Goal: Task Accomplishment & Management: Complete application form

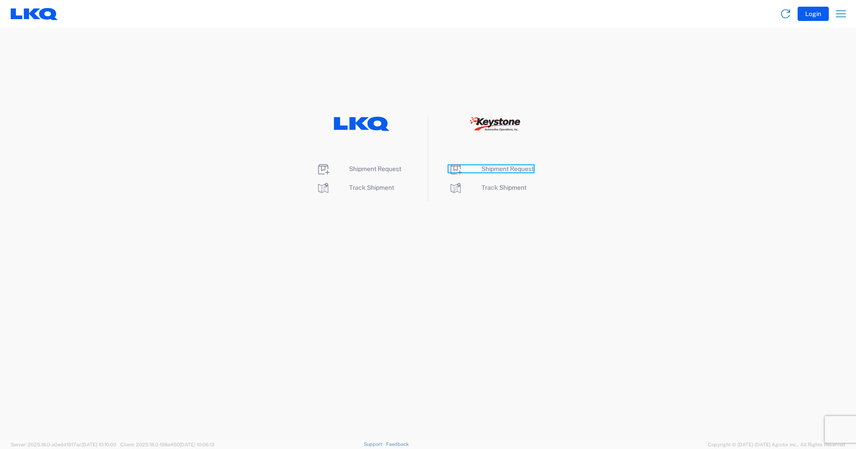
click at [518, 170] on span "Shipment Request" at bounding box center [507, 168] width 52 height 7
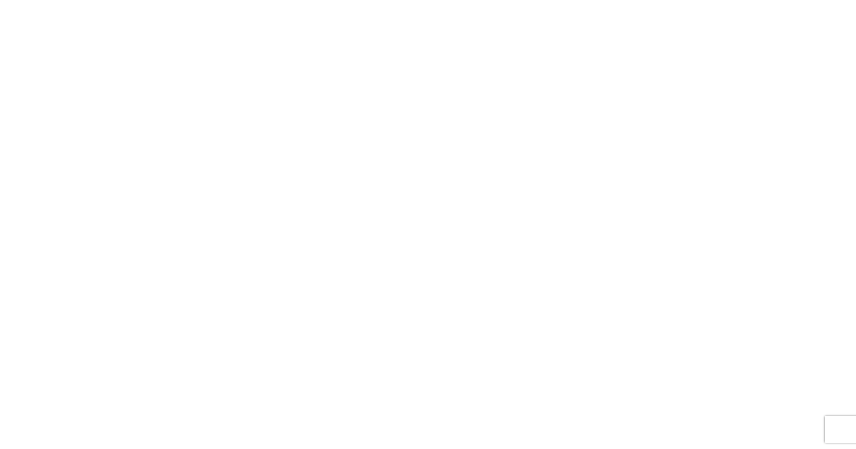
select select "FULL"
select select "LBS"
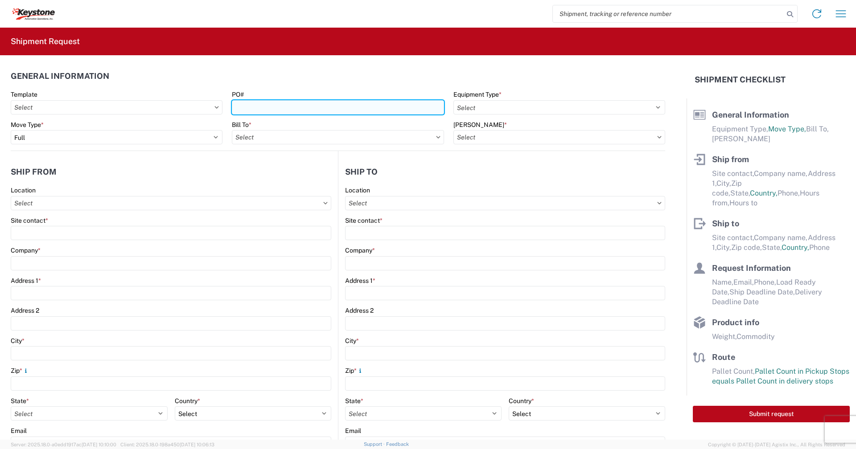
click at [287, 110] on input "PO#" at bounding box center [338, 107] width 212 height 14
type input "2087265(9-7-25)"
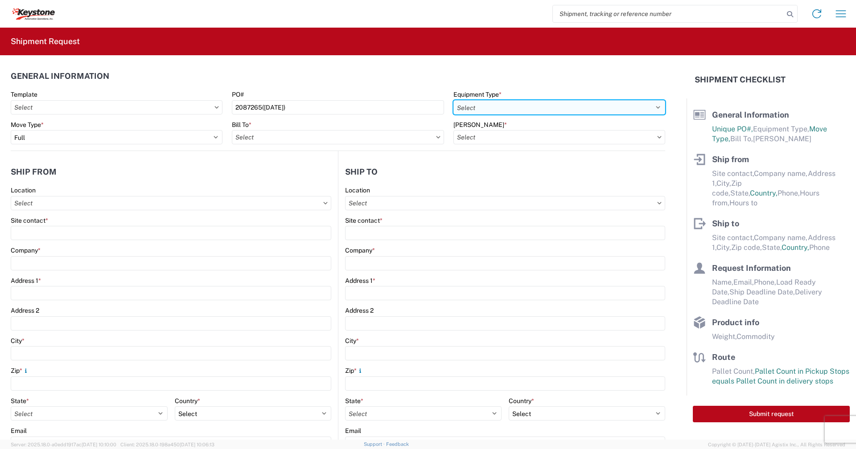
click at [653, 106] on select "Select 53’ Dry Van Flatbed Dropdeck (van) Lowboy (flatbed) Rail" at bounding box center [559, 107] width 212 height 14
select select "STDV"
click at [453, 100] on select "Select 53’ Dry Van Flatbed Dropdeck (van) Lowboy (flatbed) Rail" at bounding box center [559, 107] width 212 height 14
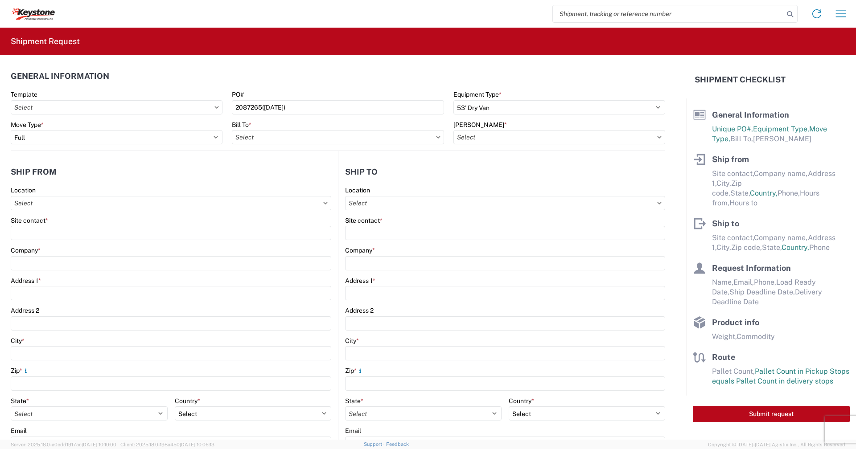
click at [436, 137] on icon at bounding box center [438, 137] width 4 height 3
click at [433, 134] on input "Bill To *" at bounding box center [338, 137] width 212 height 14
click at [327, 154] on input at bounding box center [309, 159] width 145 height 14
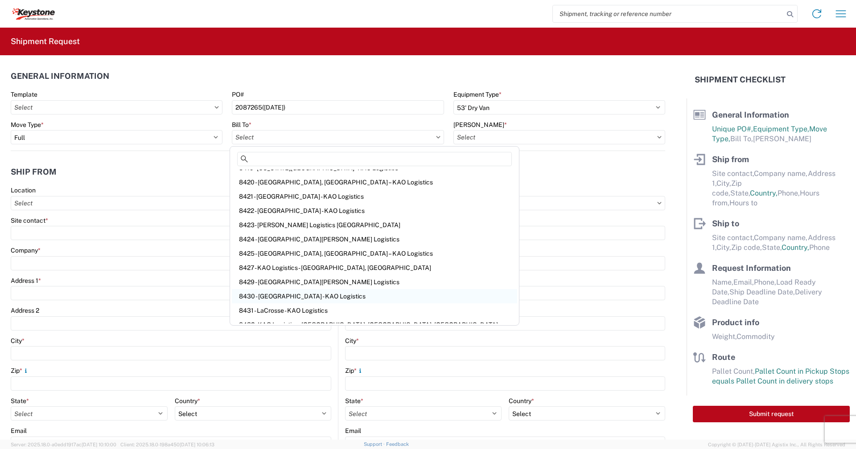
scroll to position [267, 0]
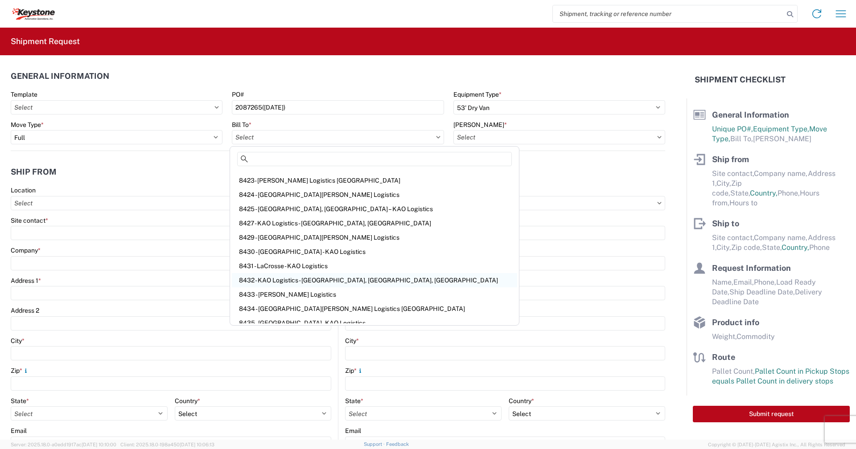
click at [257, 281] on div "8432 - KAO Logistics - Fleet, Exeter, PA" at bounding box center [374, 280] width 285 height 14
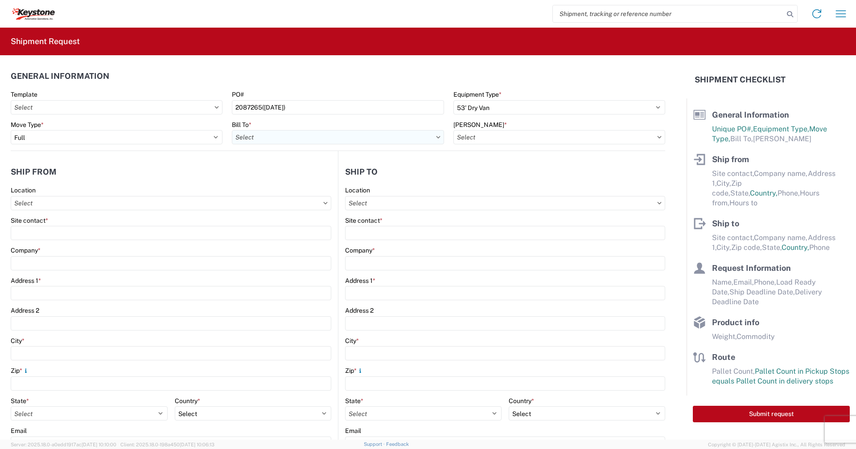
type input "8432 - KAO Logistics - Fleet, Exeter, PA"
click at [615, 136] on input "Bill Code *" at bounding box center [559, 137] width 212 height 14
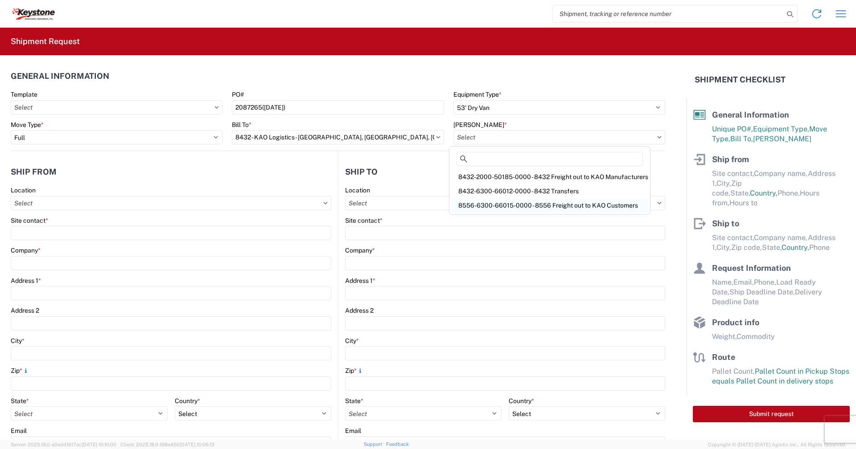
click at [529, 203] on div "8556-6300-66015-0000 - 8556 Freight out to KAO Customers" at bounding box center [549, 205] width 197 height 14
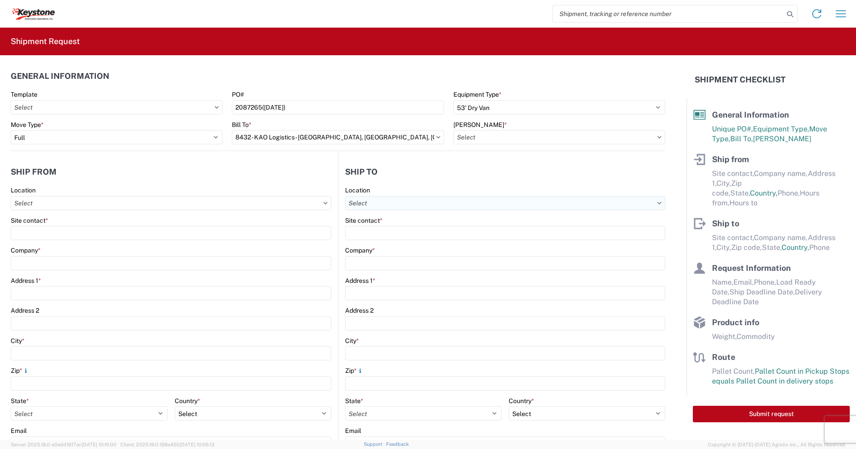
type input "8556-6300-66015-0000 - 8556 Freight out to KAO Customers"
click at [97, 204] on input "Location" at bounding box center [171, 203] width 320 height 14
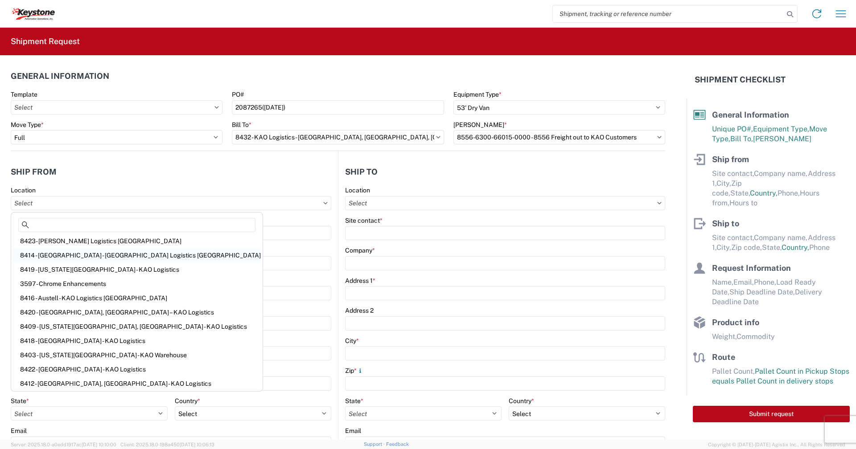
scroll to position [89, 0]
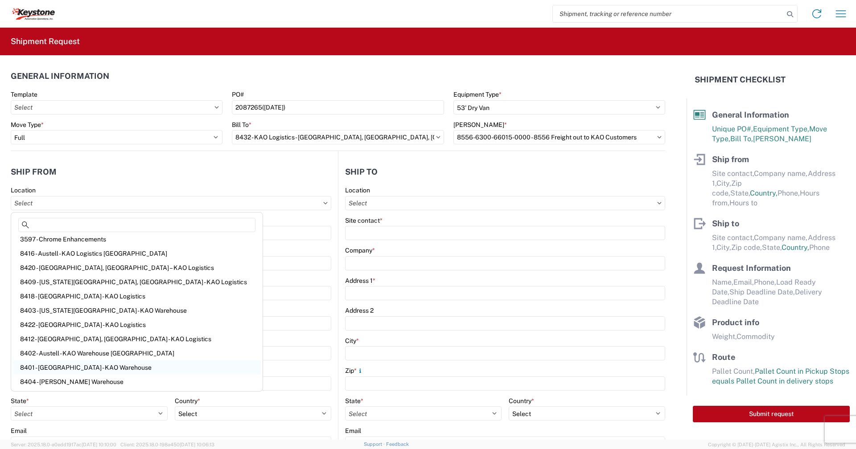
click at [57, 365] on div "8401 - Exeter - KAO Warehouse" at bounding box center [137, 368] width 248 height 14
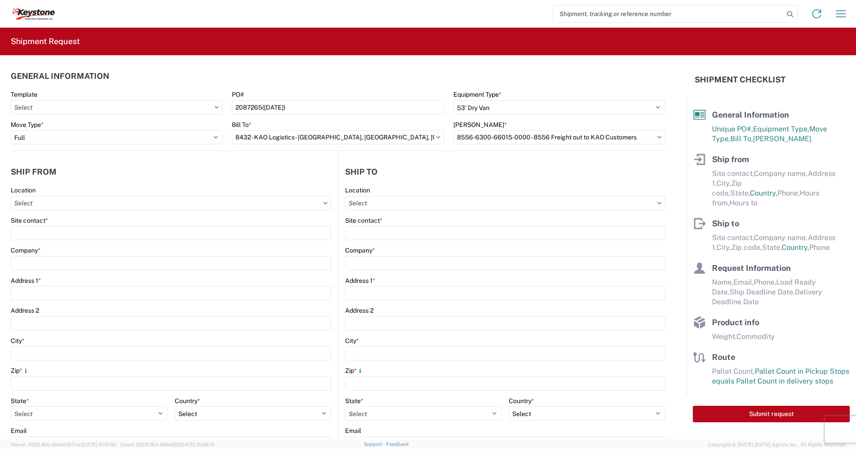
type input "8401 - Exeter - KAO Warehouse"
type input "KAO"
type input "68 Slocum Ave"
type input "Exeter"
type input "18643"
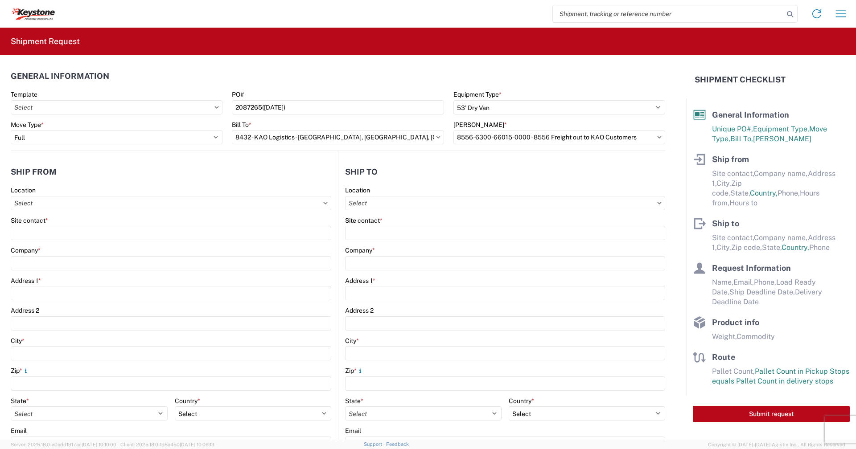
select select "PA"
select select "US"
type input "07:00"
type input "17:00"
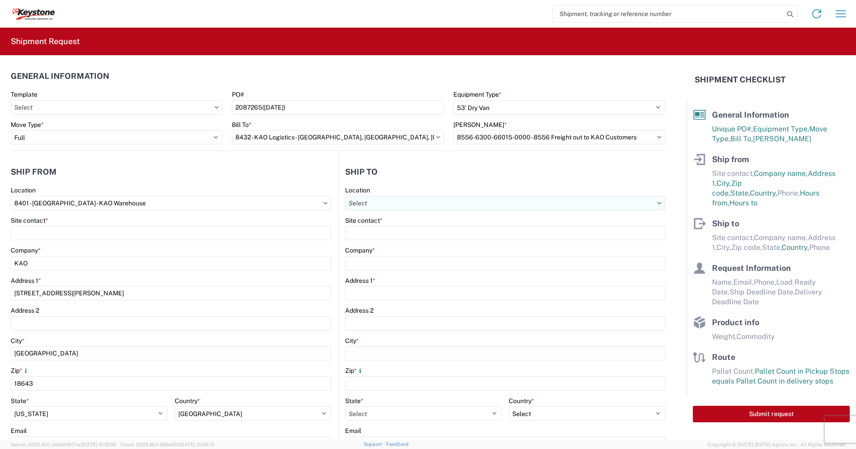
click at [492, 205] on input "Location" at bounding box center [505, 203] width 320 height 14
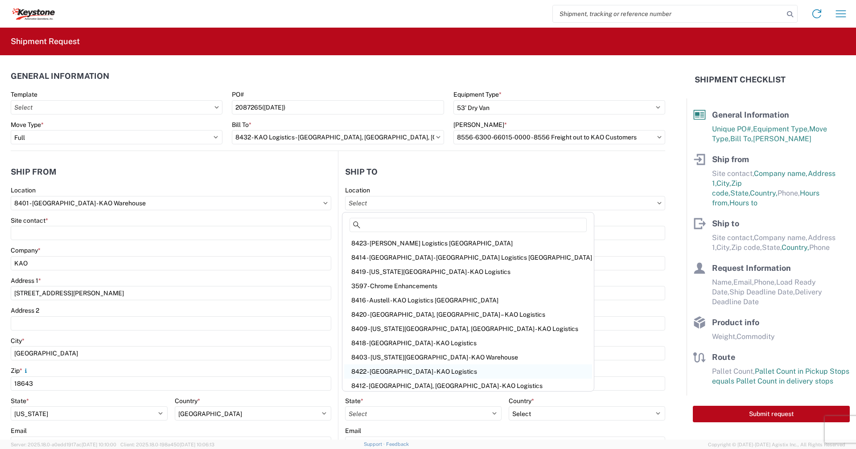
scroll to position [0, 0]
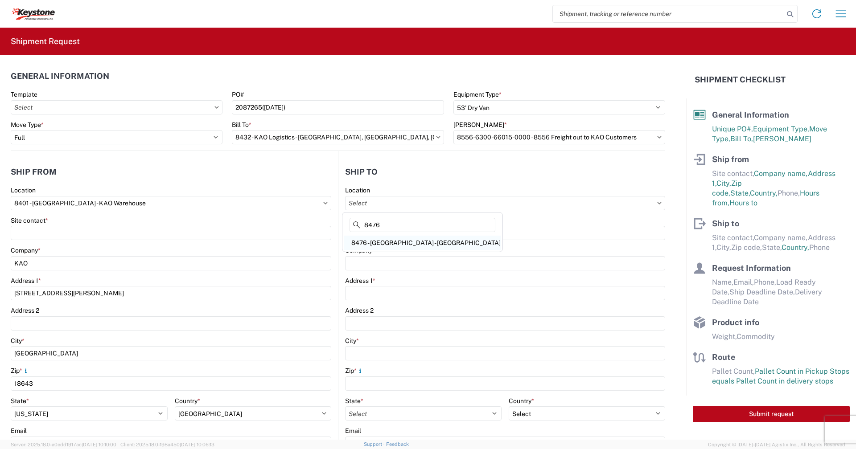
type input "8476"
click at [413, 242] on div "8476 - Cornwall - KAO" at bounding box center [422, 243] width 156 height 14
type input "8476 - Cornwall - KAO"
type input "KAO"
type input "1339 Rosemount Ave."
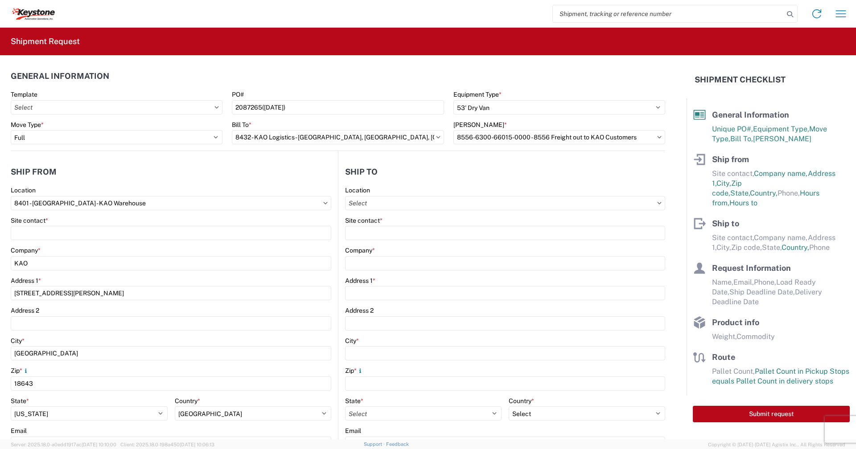
type input "Cornwall"
type input "KK6J3E5"
select select "CA"
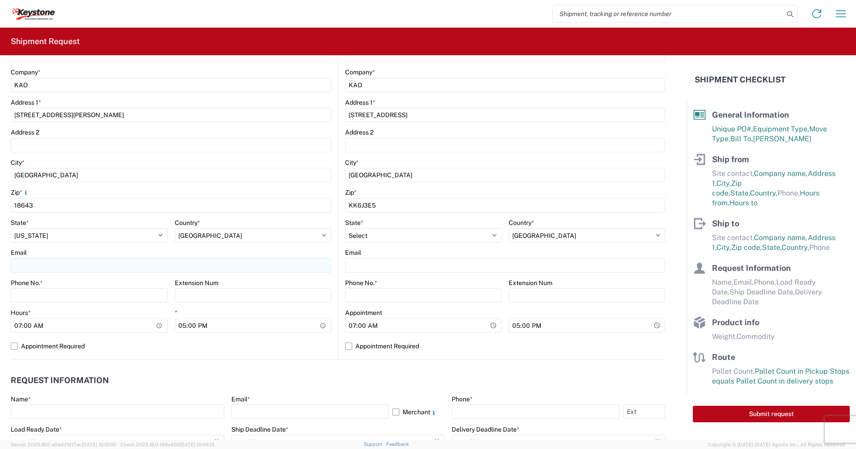
scroll to position [223, 0]
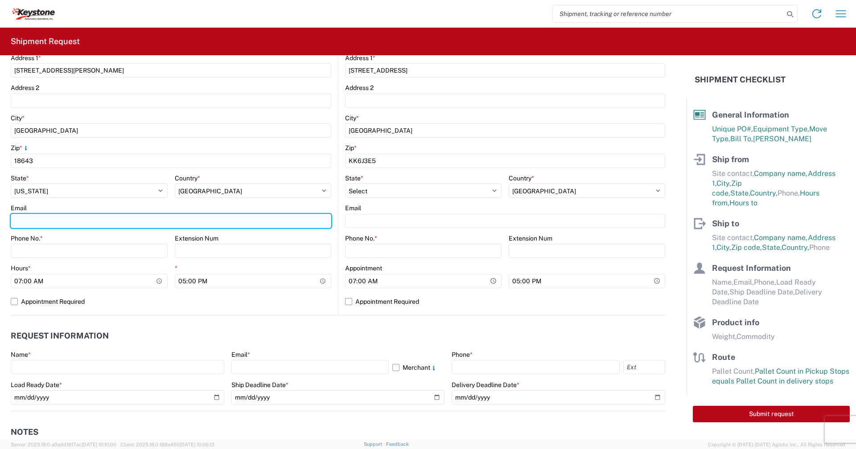
click at [76, 222] on input "Email" at bounding box center [171, 221] width 320 height 14
type input "Rxwrobleski@lkqcorp.com"
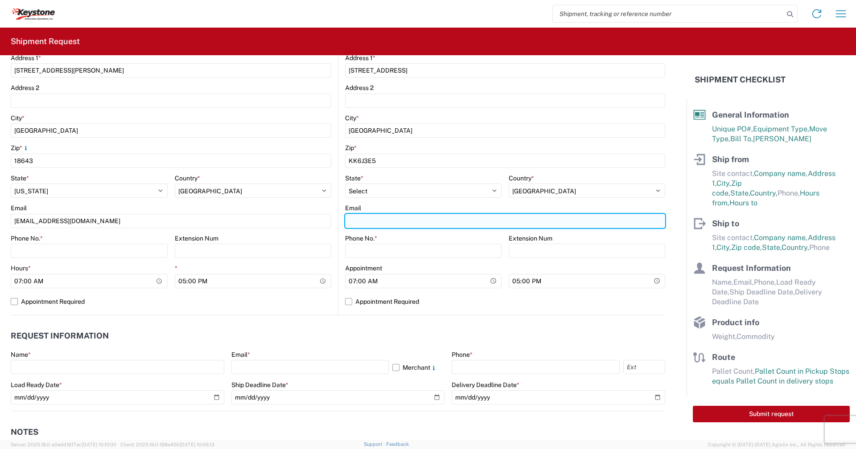
click at [359, 223] on input "Email" at bounding box center [505, 221] width 320 height 14
type input "Rxwrobleski@lkqcorp.com"
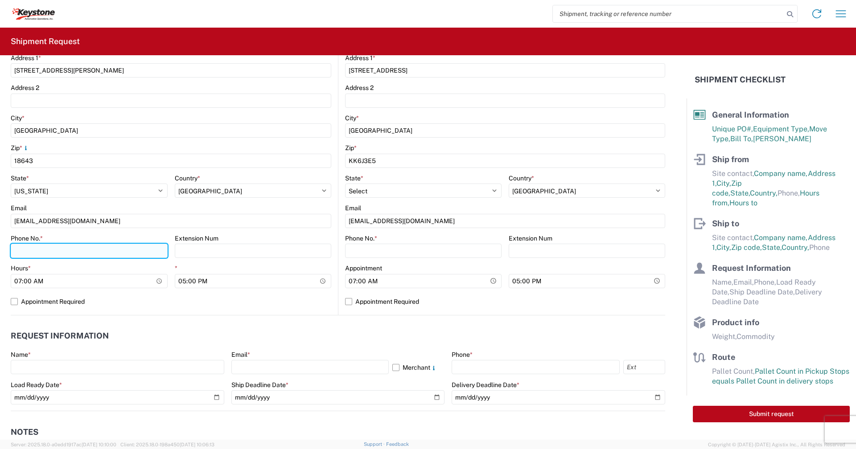
click at [47, 253] on input "Phone No. *" at bounding box center [89, 251] width 157 height 14
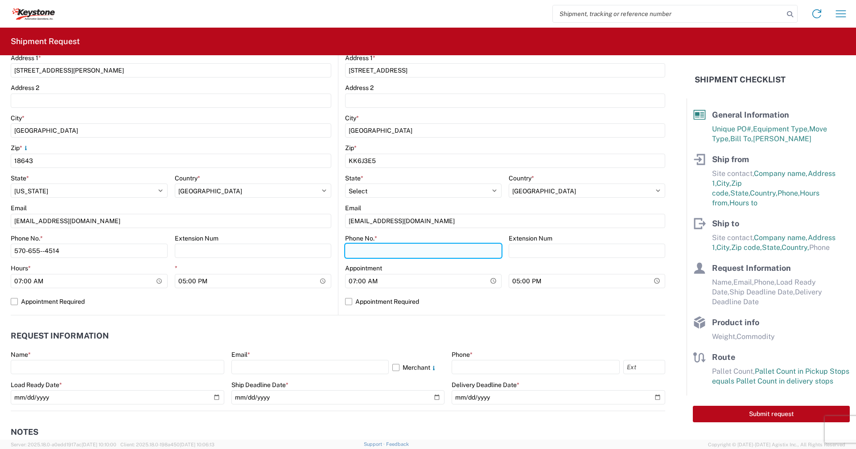
click at [364, 254] on input "Phone No. *" at bounding box center [423, 251] width 156 height 14
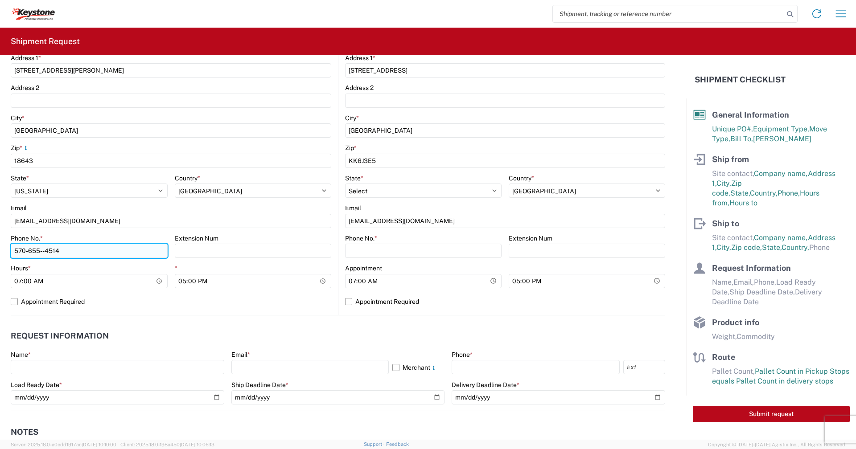
click at [62, 250] on input "570-655--4514" at bounding box center [89, 251] width 157 height 14
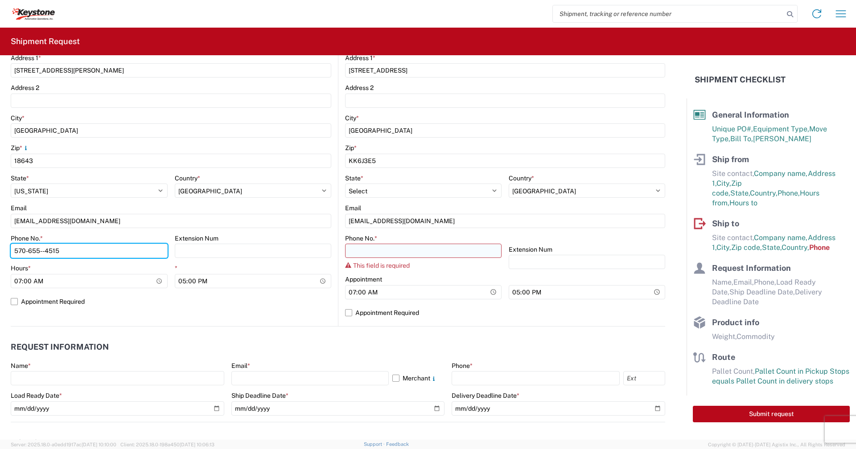
type input "570-655--4515"
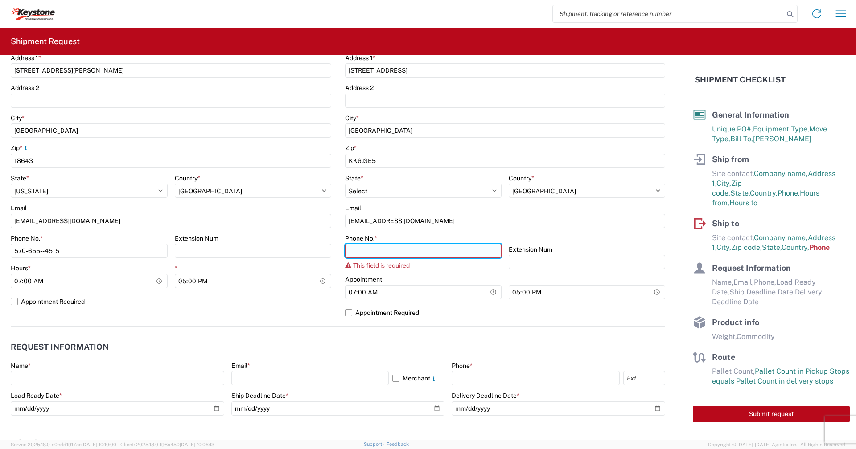
click at [371, 249] on input "Phone No. *" at bounding box center [423, 251] width 156 height 14
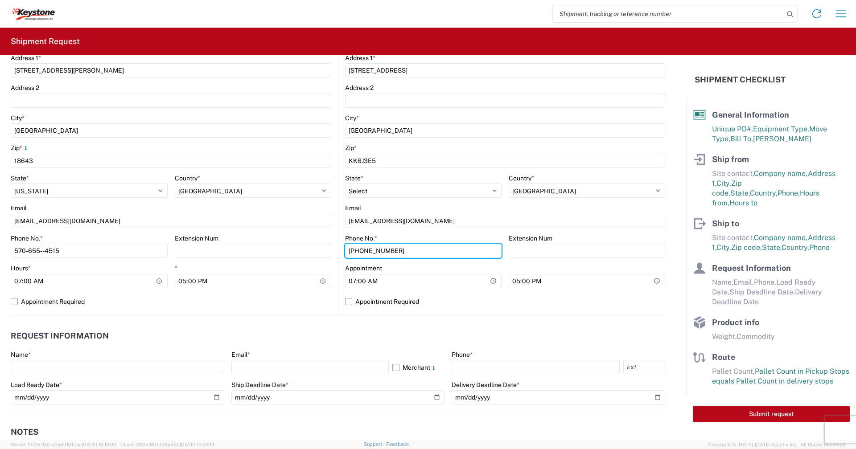
scroll to position [267, 0]
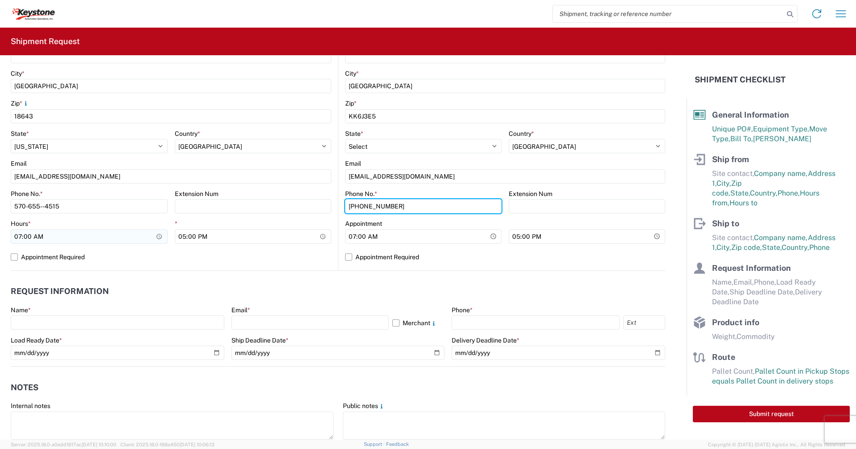
type input "570-655-4514"
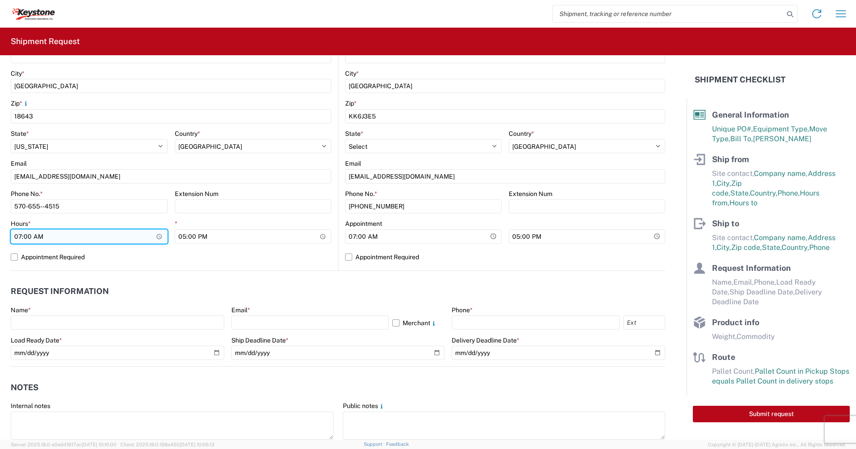
click at [157, 237] on input "07:00" at bounding box center [89, 237] width 157 height 14
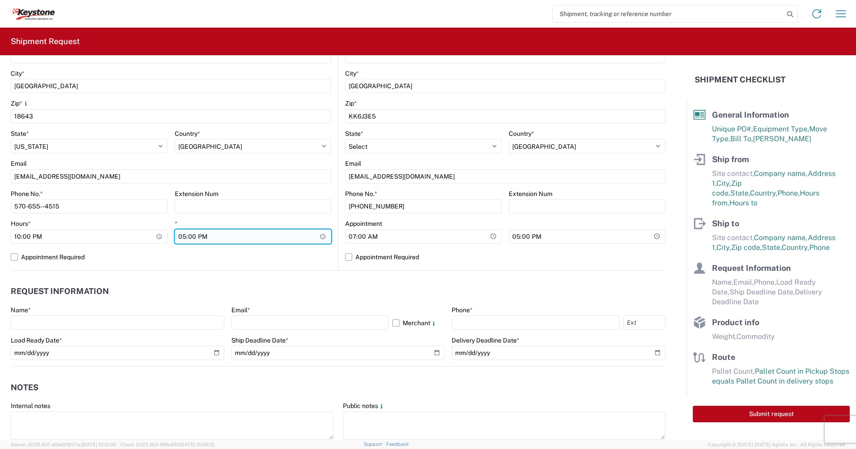
type input "22:00"
click at [320, 235] on input "17:00" at bounding box center [253, 237] width 157 height 14
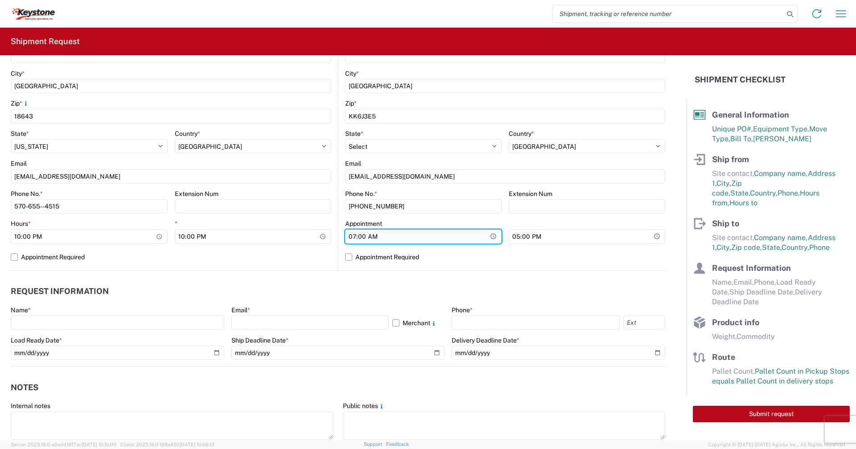
type input "22:00"
click at [489, 238] on input "07:00" at bounding box center [423, 237] width 156 height 14
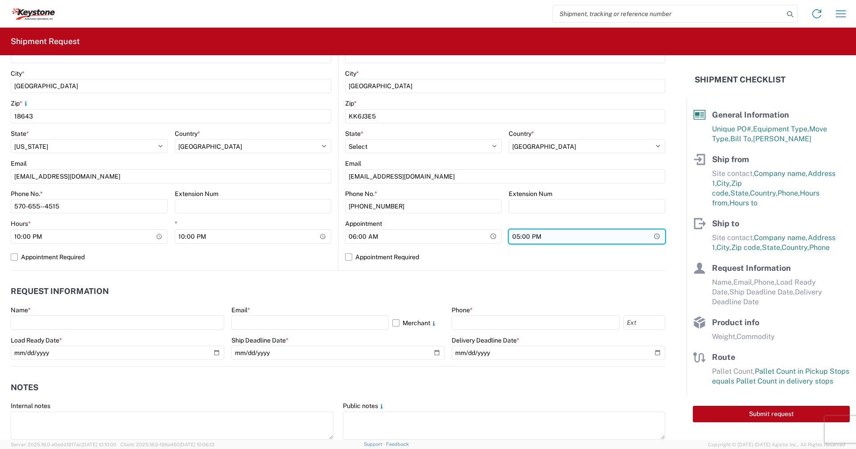
type input "06:00"
click at [651, 234] on input "17:00" at bounding box center [587, 237] width 156 height 14
type input "06:00"
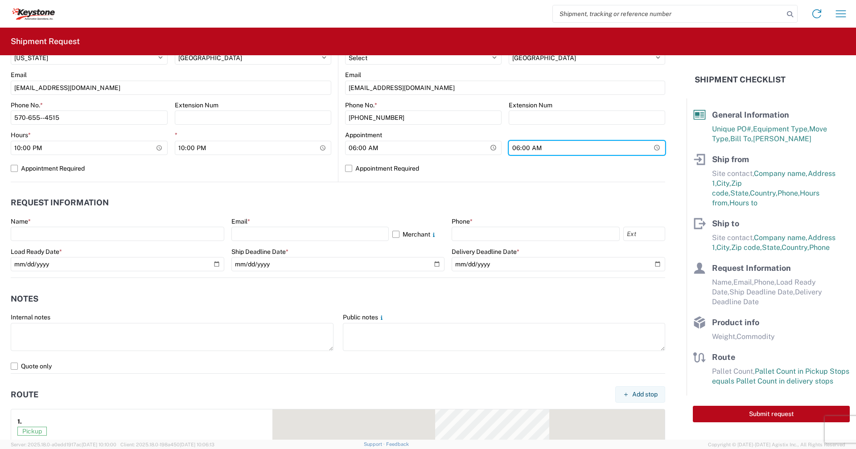
scroll to position [357, 0]
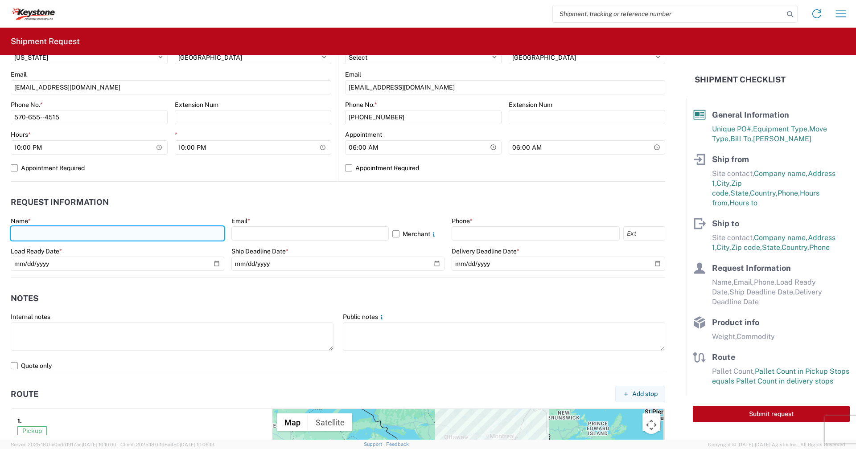
click at [54, 236] on input "text" at bounding box center [117, 233] width 213 height 14
type input "Robert Wrobleski"
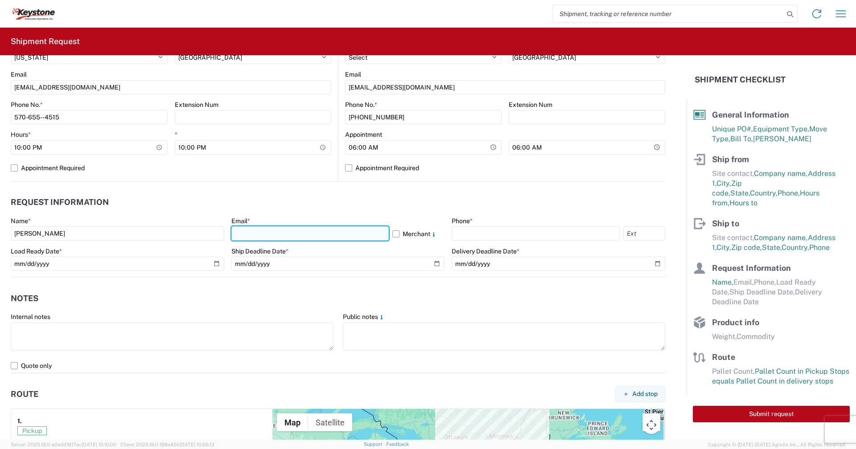
click at [282, 234] on input "text" at bounding box center [309, 233] width 157 height 14
type input "Rxwrobleski@lkqcorp.com"
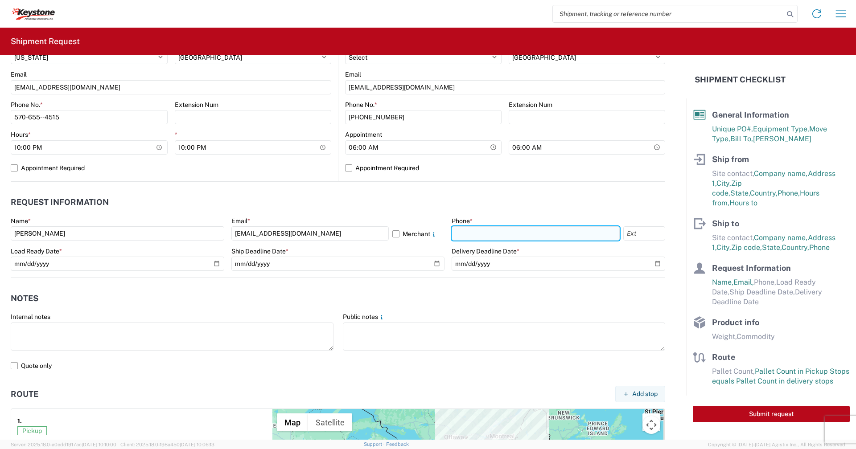
click at [460, 236] on input "text" at bounding box center [535, 233] width 168 height 14
type input "570-655-4515"
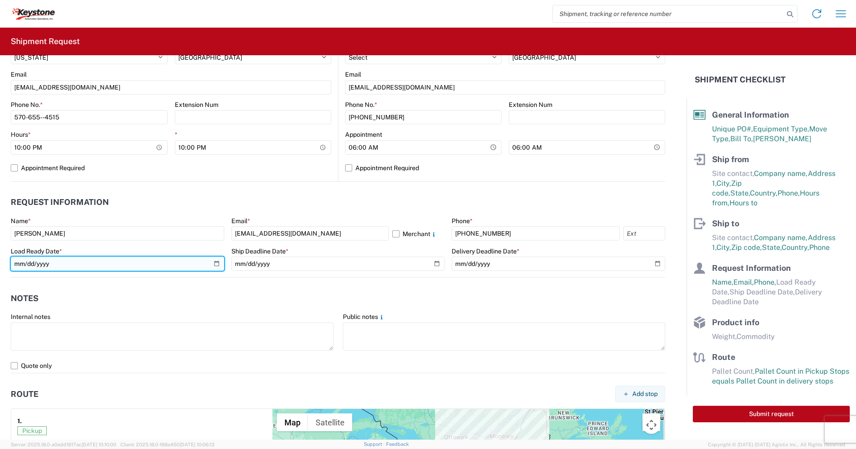
click at [215, 264] on input "date" at bounding box center [117, 264] width 213 height 14
type input "2025-09-08"
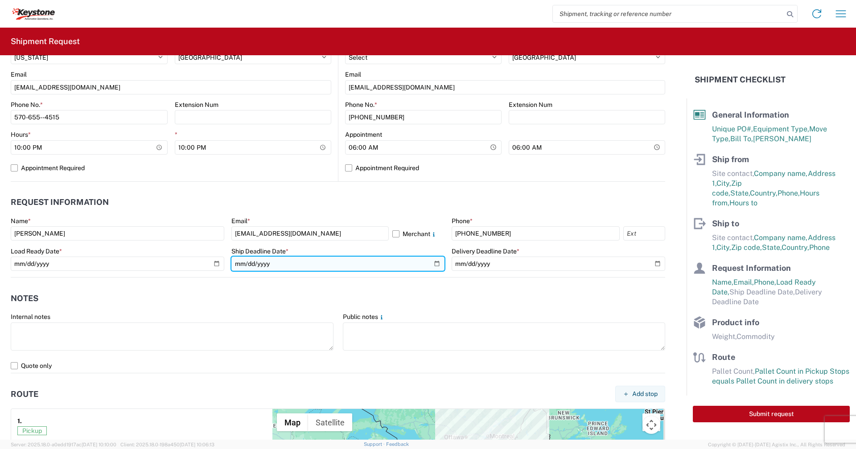
click at [434, 263] on input "date" at bounding box center [337, 264] width 213 height 14
type input "2025-09-08"
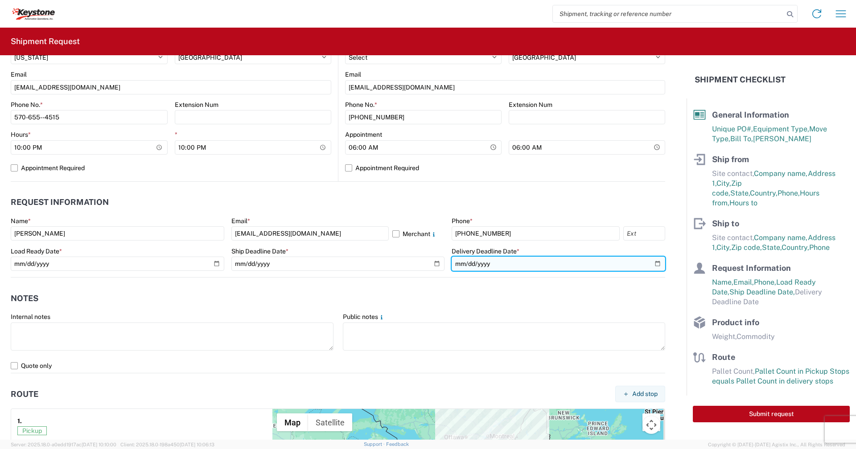
click at [652, 263] on input "date" at bounding box center [557, 264] width 213 height 14
type input "2025-09-08"
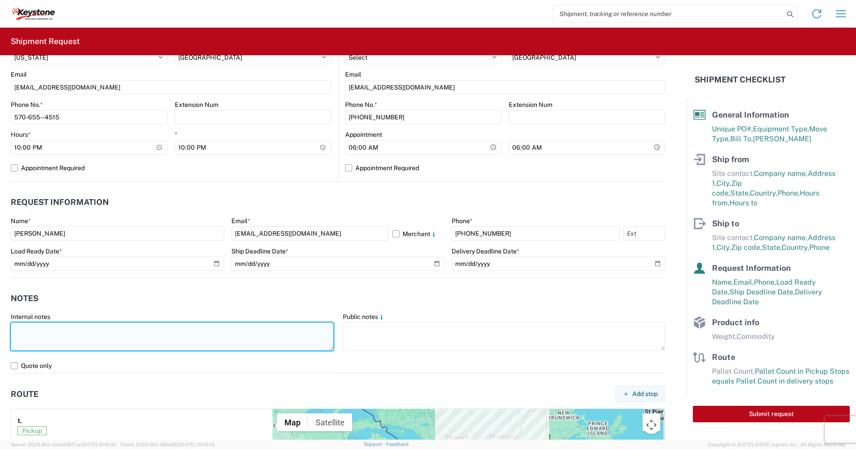
click at [51, 331] on textarea at bounding box center [172, 337] width 323 height 28
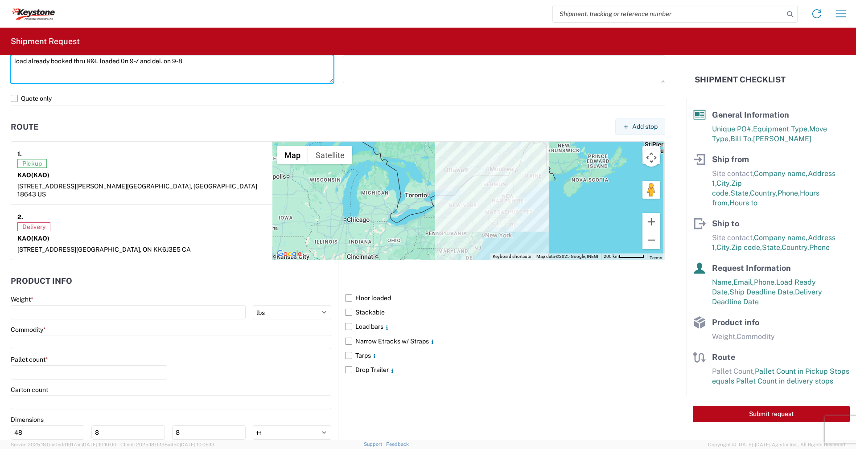
scroll to position [669, 0]
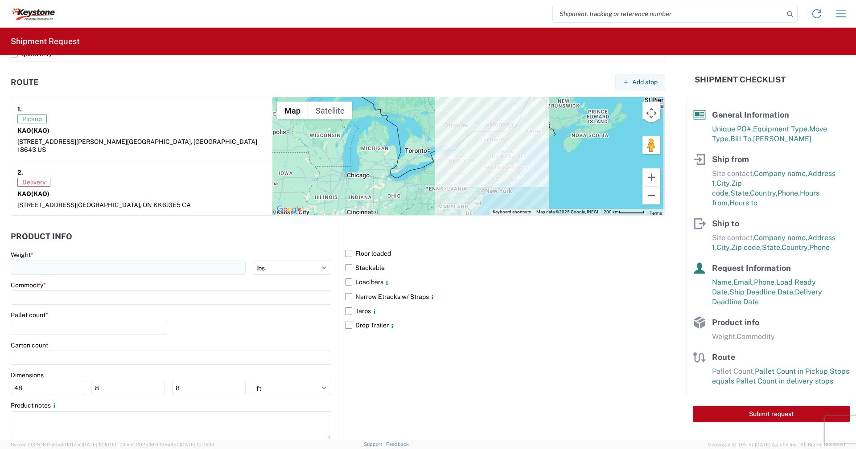
type textarea "load already booked thru R&L loaded 0n 9-7 and del. on 9-8"
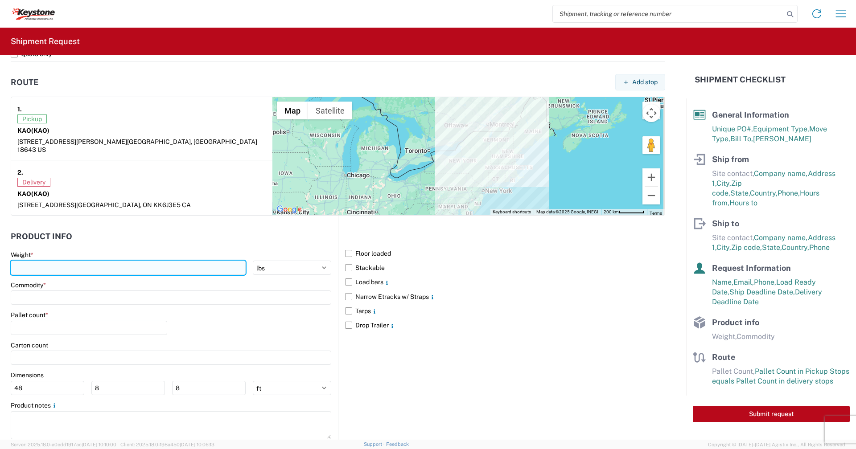
click at [207, 262] on input "number" at bounding box center [128, 268] width 235 height 14
click at [188, 261] on input "number" at bounding box center [128, 268] width 235 height 14
type input "28000"
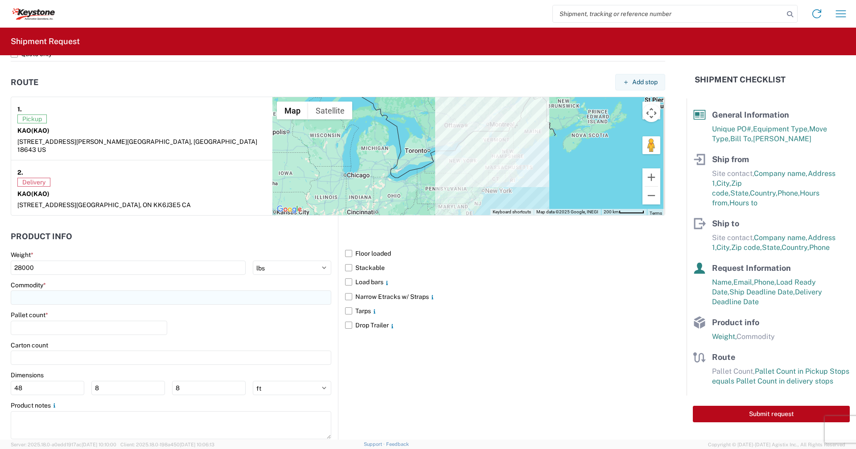
click at [134, 291] on input at bounding box center [171, 298] width 320 height 14
click at [110, 312] on input at bounding box center [90, 311] width 145 height 14
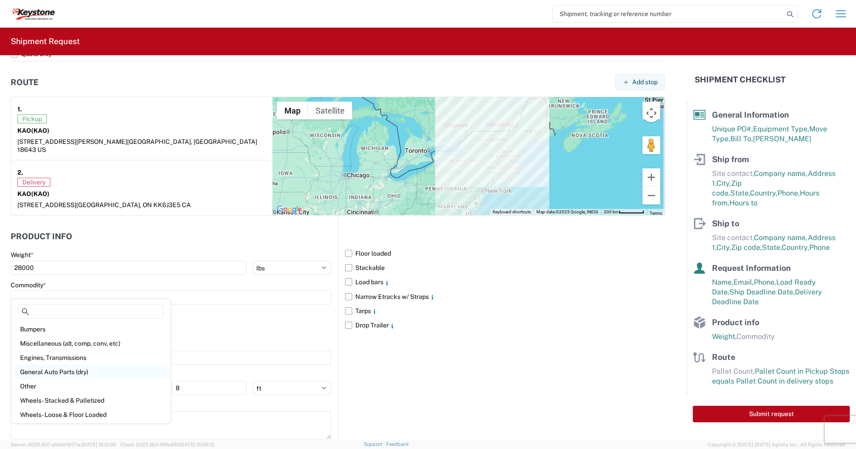
click at [36, 374] on div "General Auto Parts (dry)" at bounding box center [91, 372] width 156 height 14
type input "General Auto Parts (dry)"
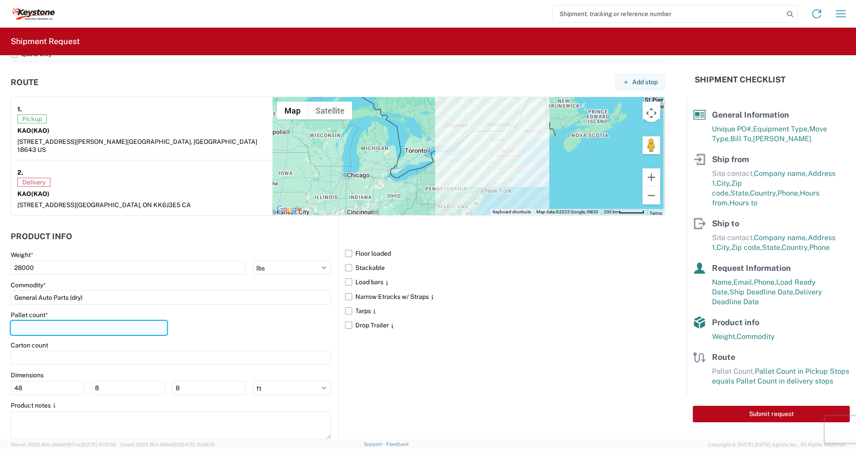
click at [54, 321] on input "number" at bounding box center [89, 328] width 156 height 14
type input "20"
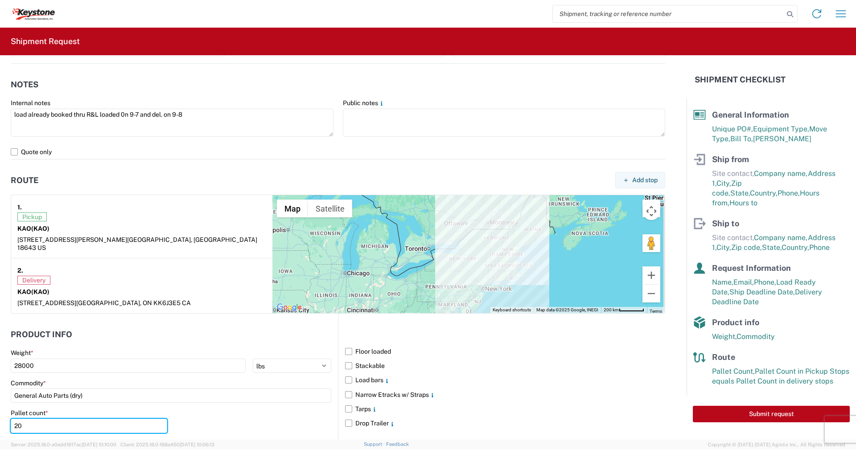
scroll to position [551, 0]
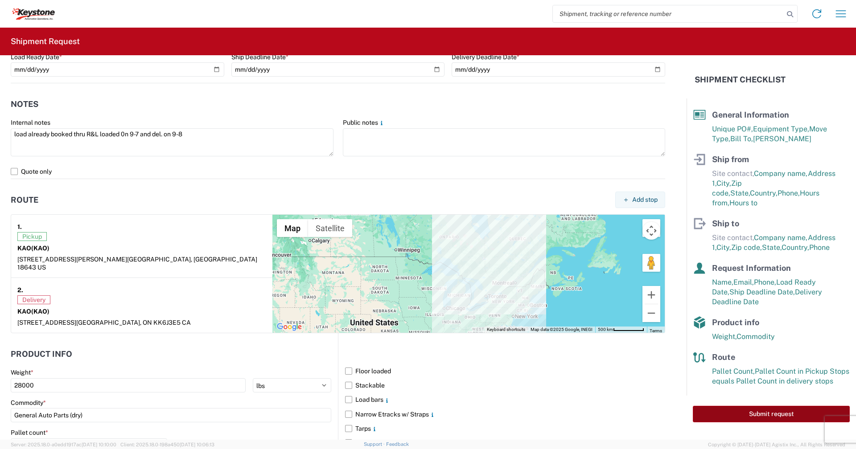
click at [762, 406] on button "Submit request" at bounding box center [771, 414] width 157 height 16
select select "US"
select select "CA"
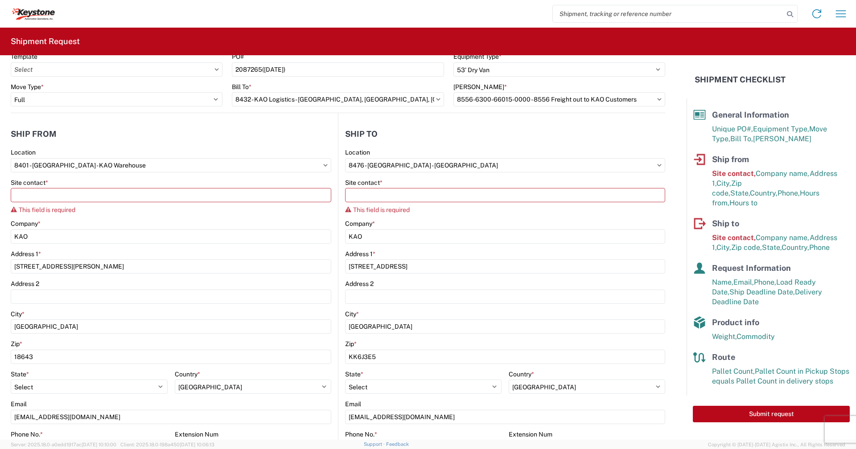
scroll to position [27, 0]
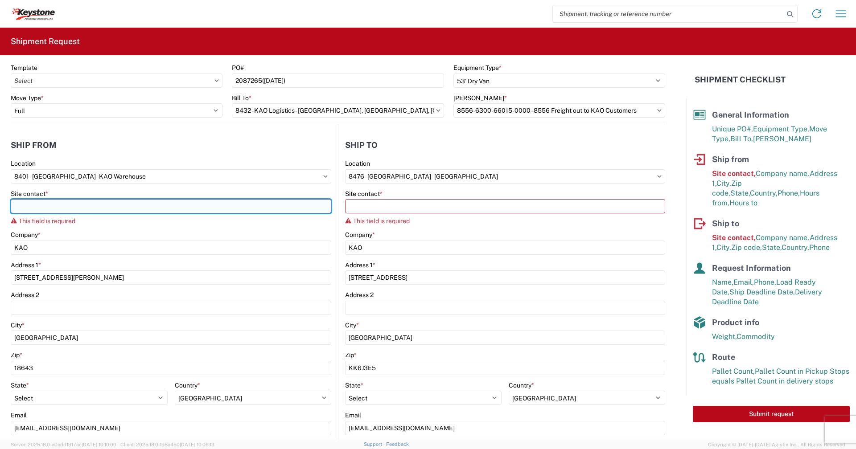
click at [68, 207] on input "Site contact *" at bounding box center [171, 206] width 320 height 14
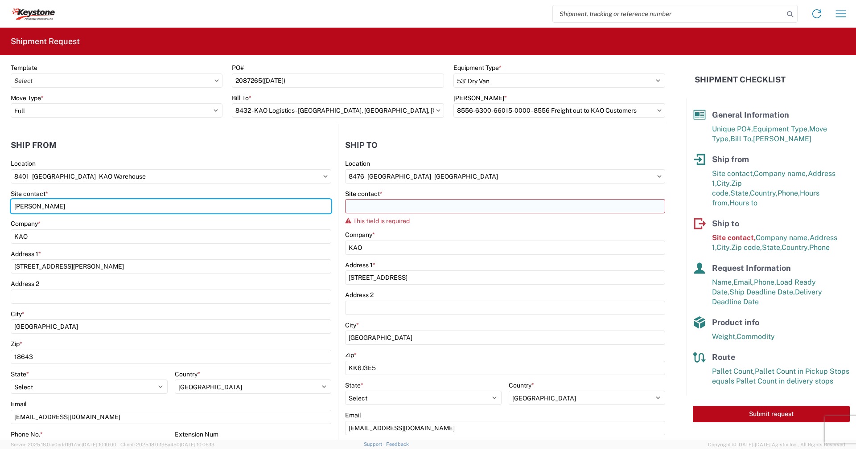
type input "Rob wroblesski"
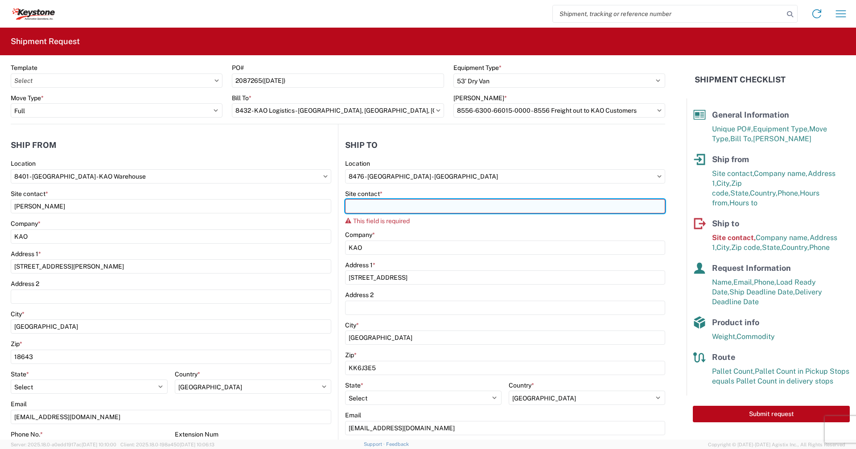
click at [378, 207] on input "Site contact *" at bounding box center [505, 206] width 320 height 14
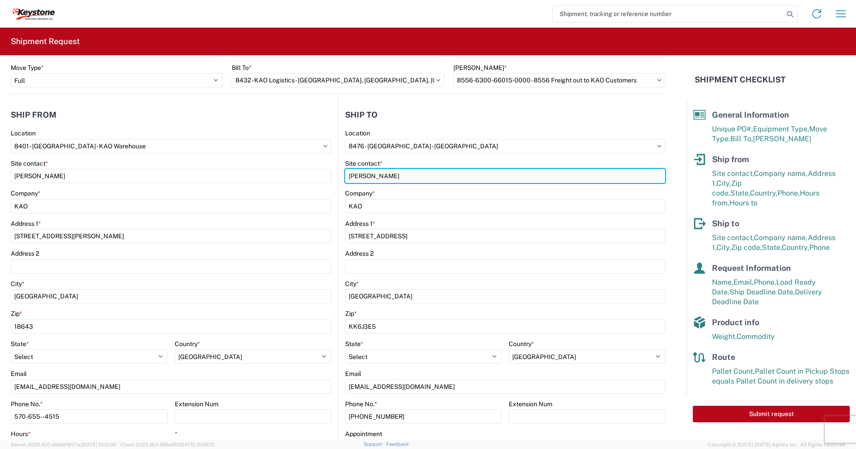
scroll to position [71, 0]
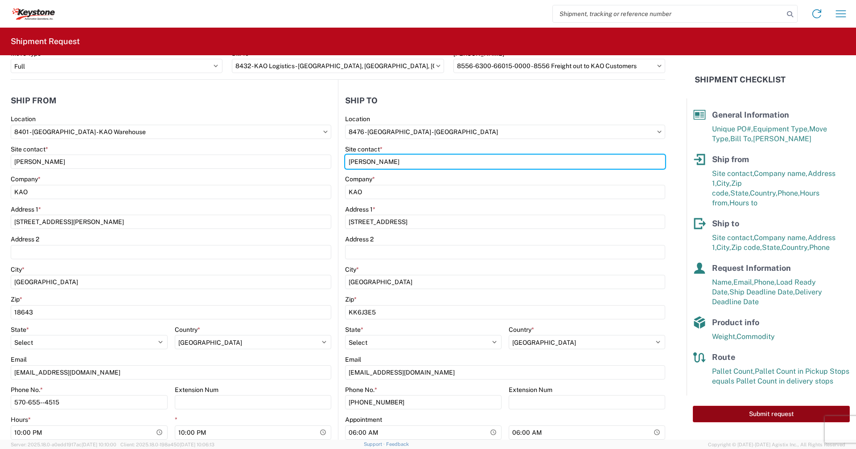
type input "Rob Wrobleski"
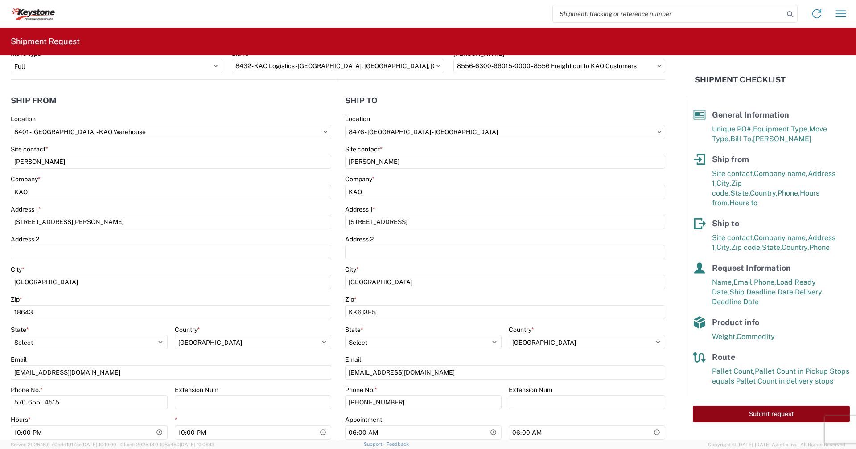
click at [769, 406] on button "Submit request" at bounding box center [771, 414] width 157 height 16
